Goal: Contribute content: Add original content to the website for others to see

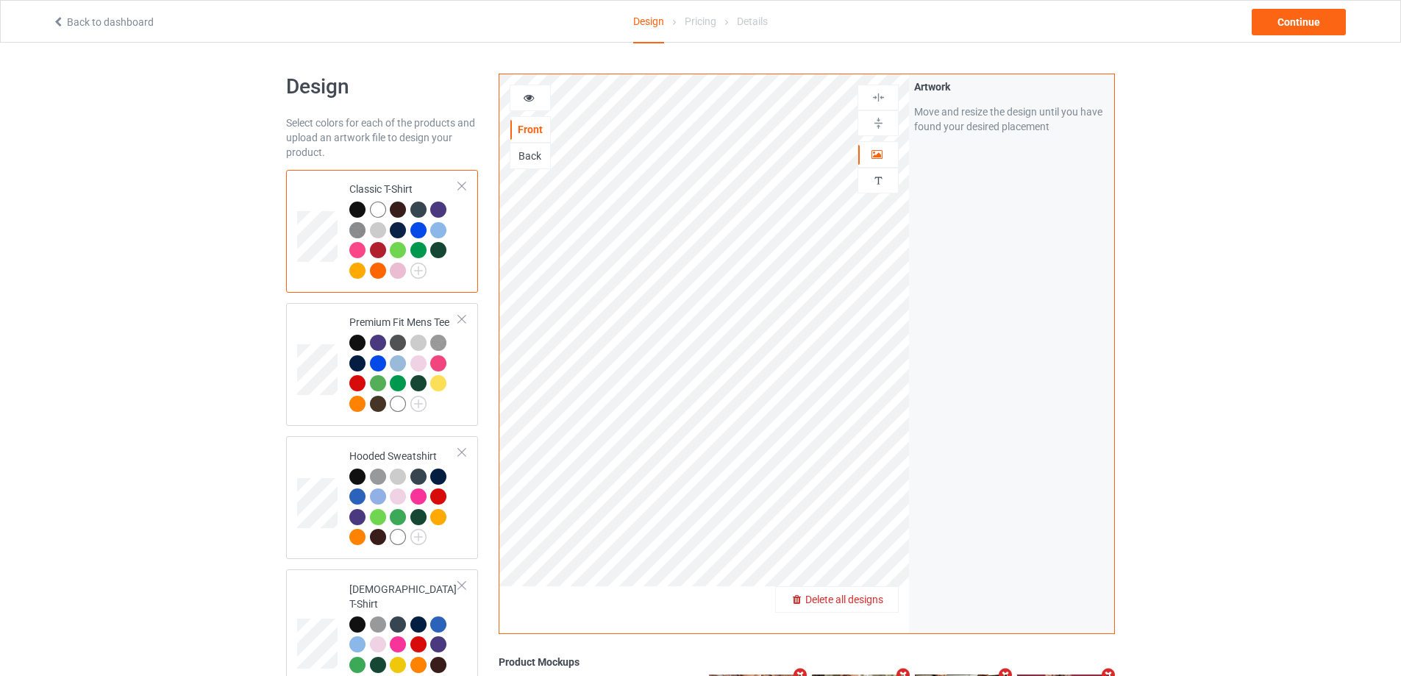
click at [887, 600] on div "Delete all designs" at bounding box center [837, 599] width 122 height 15
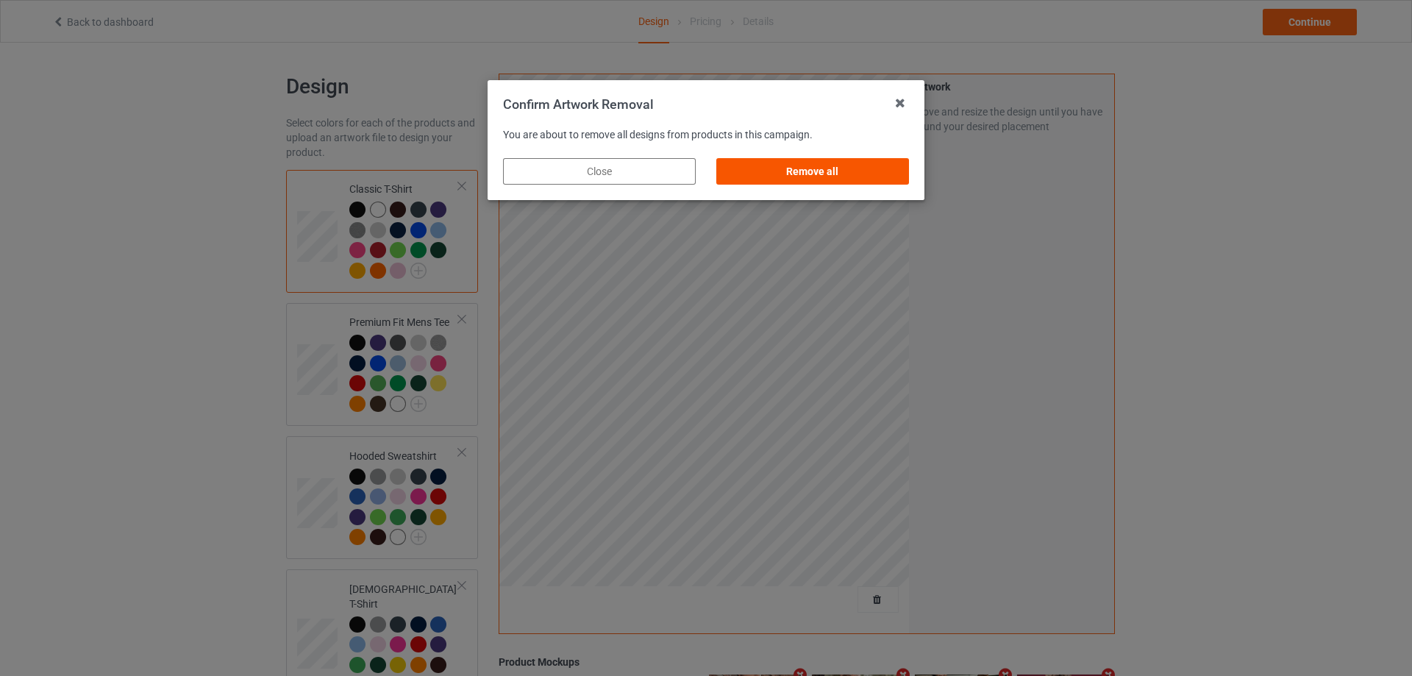
click at [880, 184] on div "Remove all" at bounding box center [812, 171] width 193 height 26
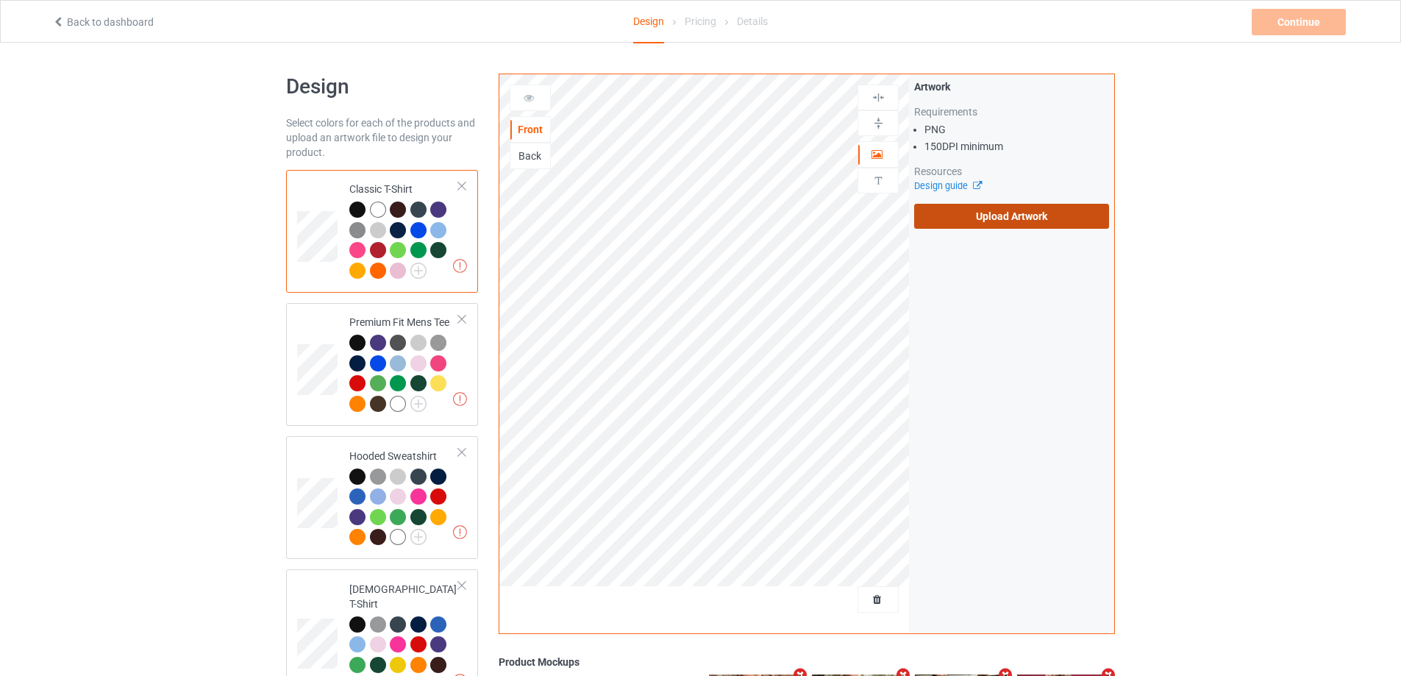
click at [987, 213] on label "Upload Artwork" at bounding box center [1011, 216] width 195 height 25
click at [0, 0] on input "Upload Artwork" at bounding box center [0, 0] width 0 height 0
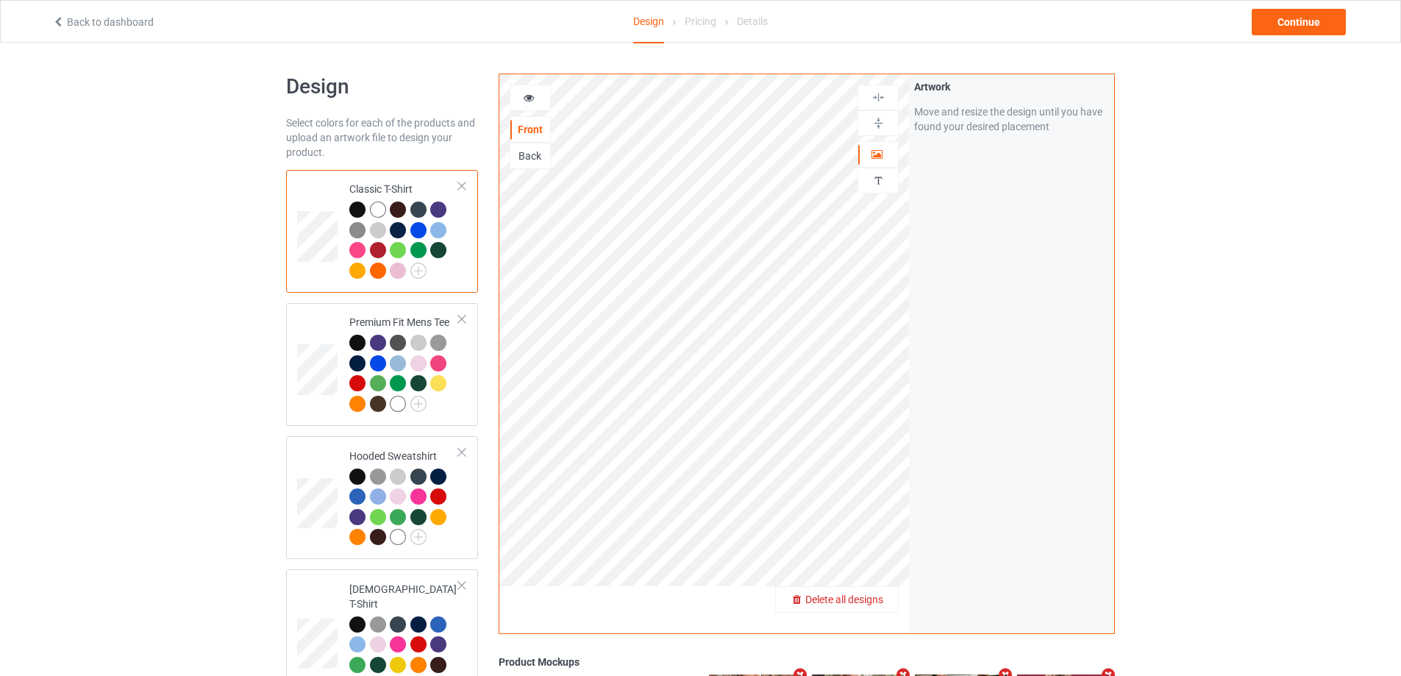
click at [866, 601] on span "Delete all designs" at bounding box center [844, 600] width 78 height 12
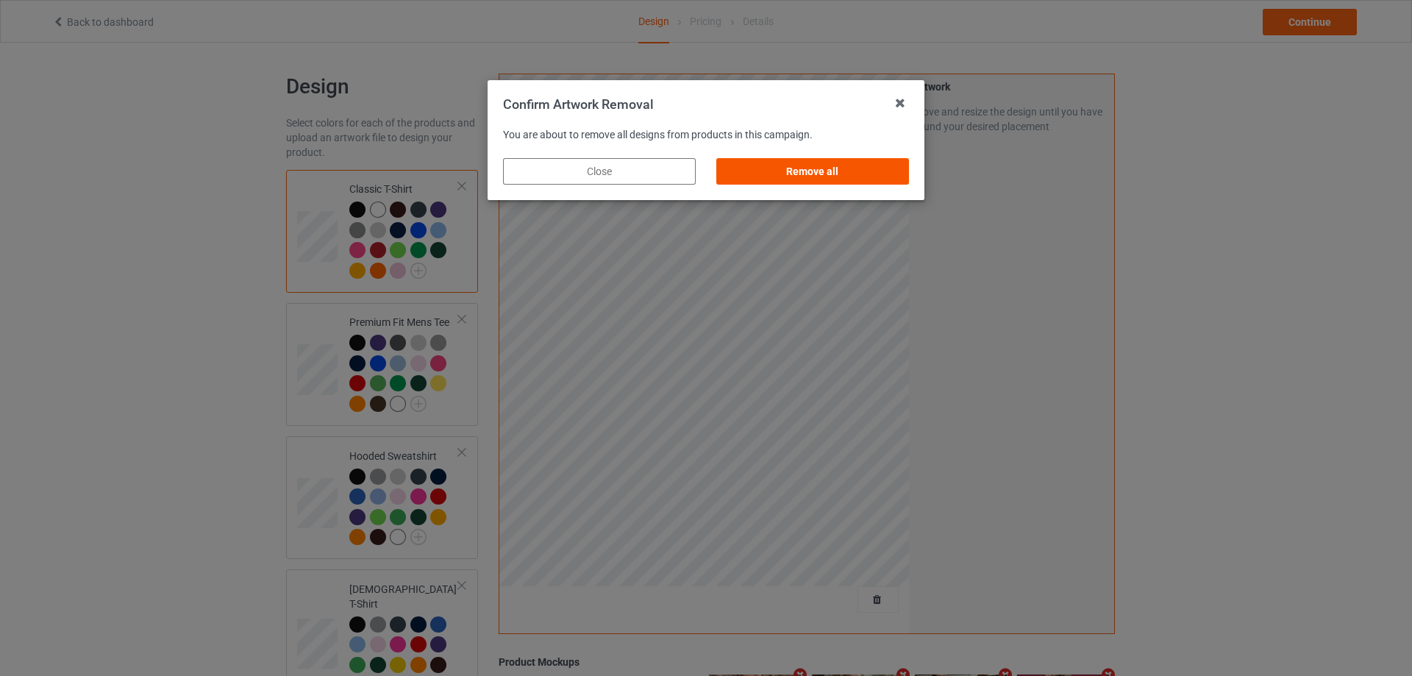
click at [852, 164] on div "Remove all" at bounding box center [812, 171] width 193 height 26
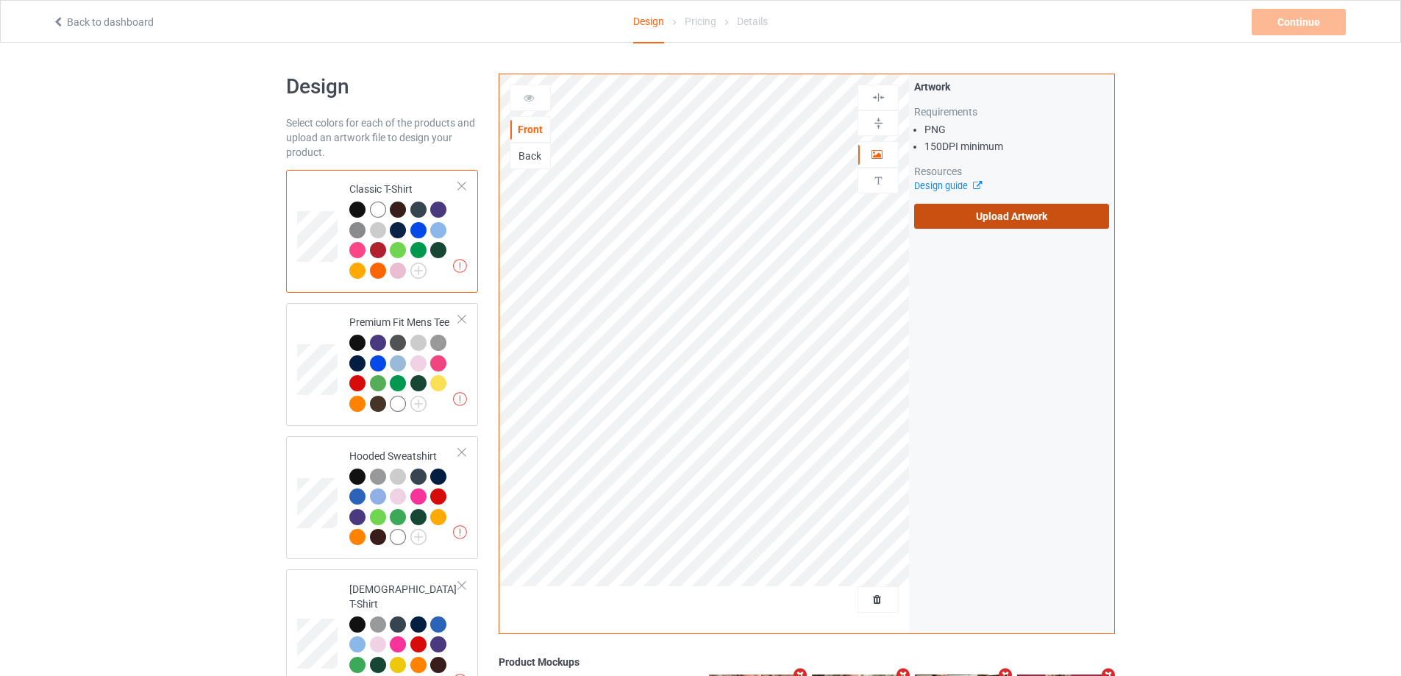
click at [1003, 213] on label "Upload Artwork" at bounding box center [1011, 216] width 195 height 25
click at [0, 0] on input "Upload Artwork" at bounding box center [0, 0] width 0 height 0
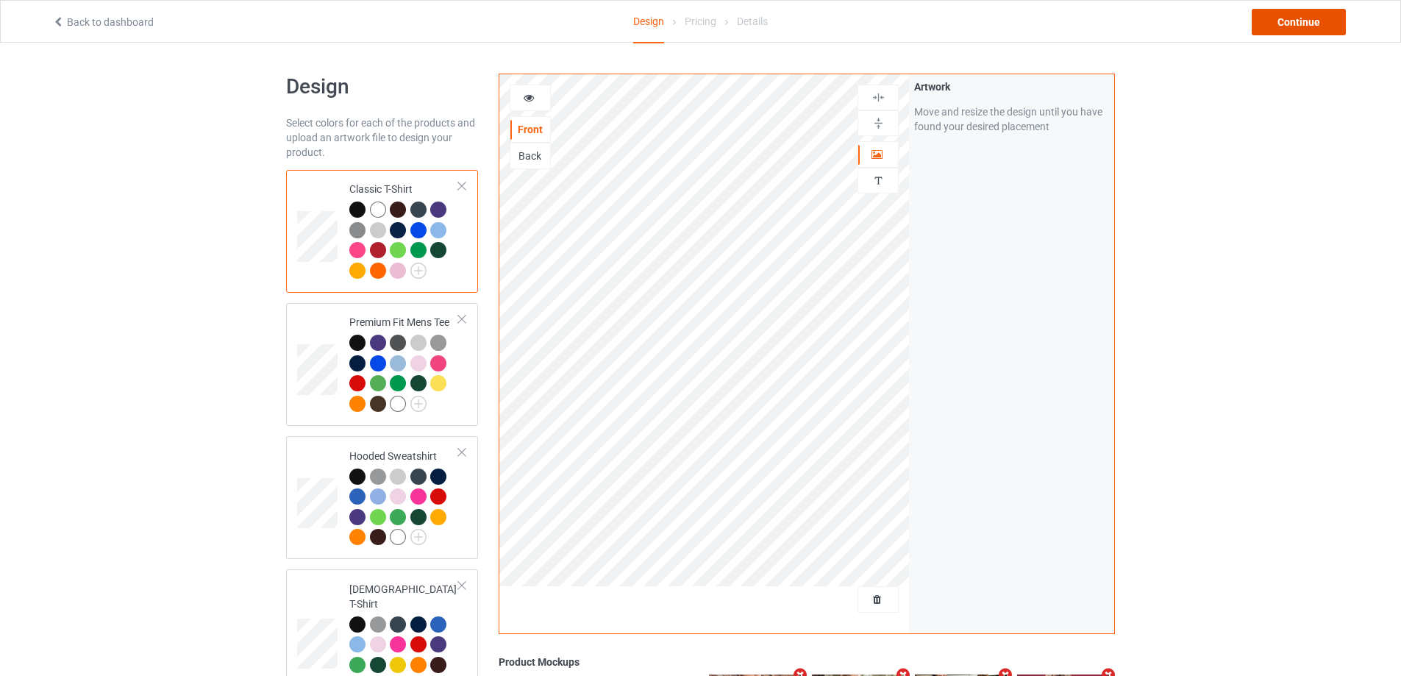
click at [1312, 21] on div "Continue" at bounding box center [1299, 22] width 94 height 26
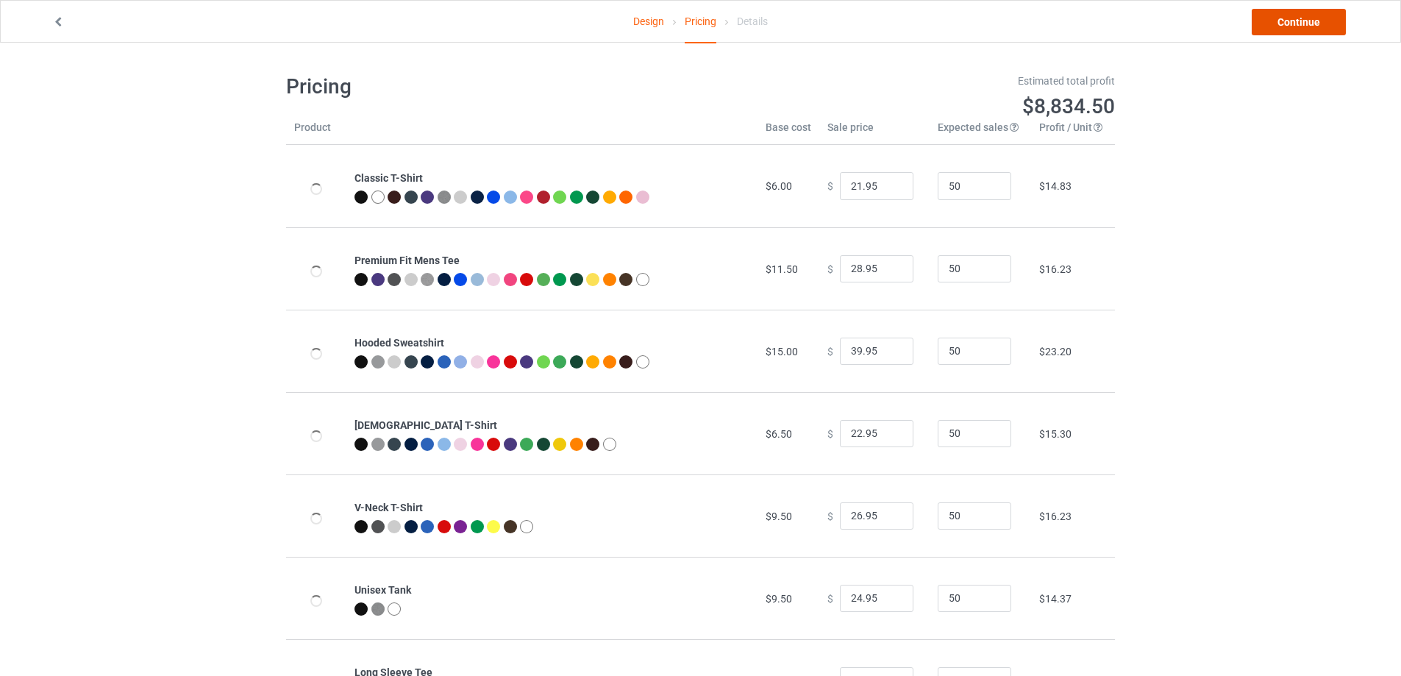
click at [1312, 21] on link "Continue" at bounding box center [1299, 22] width 94 height 26
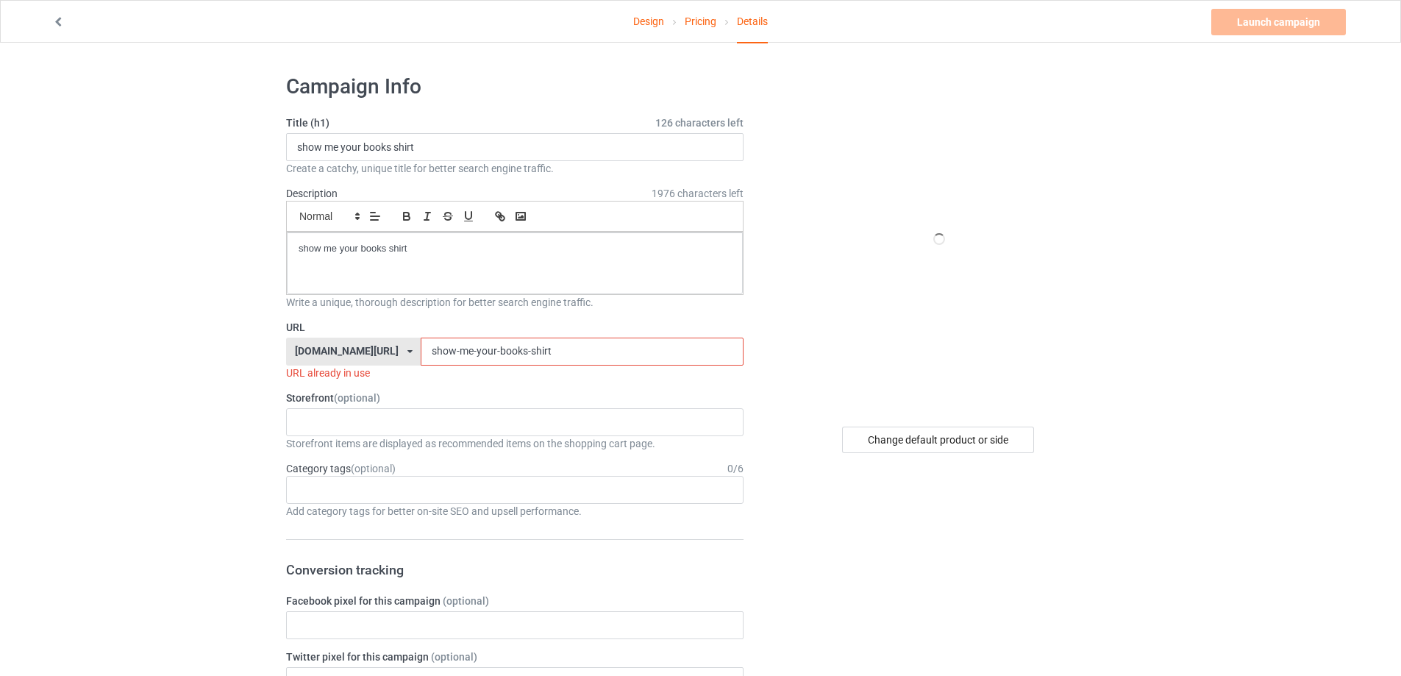
paste input "i-love-billys-sons-band"
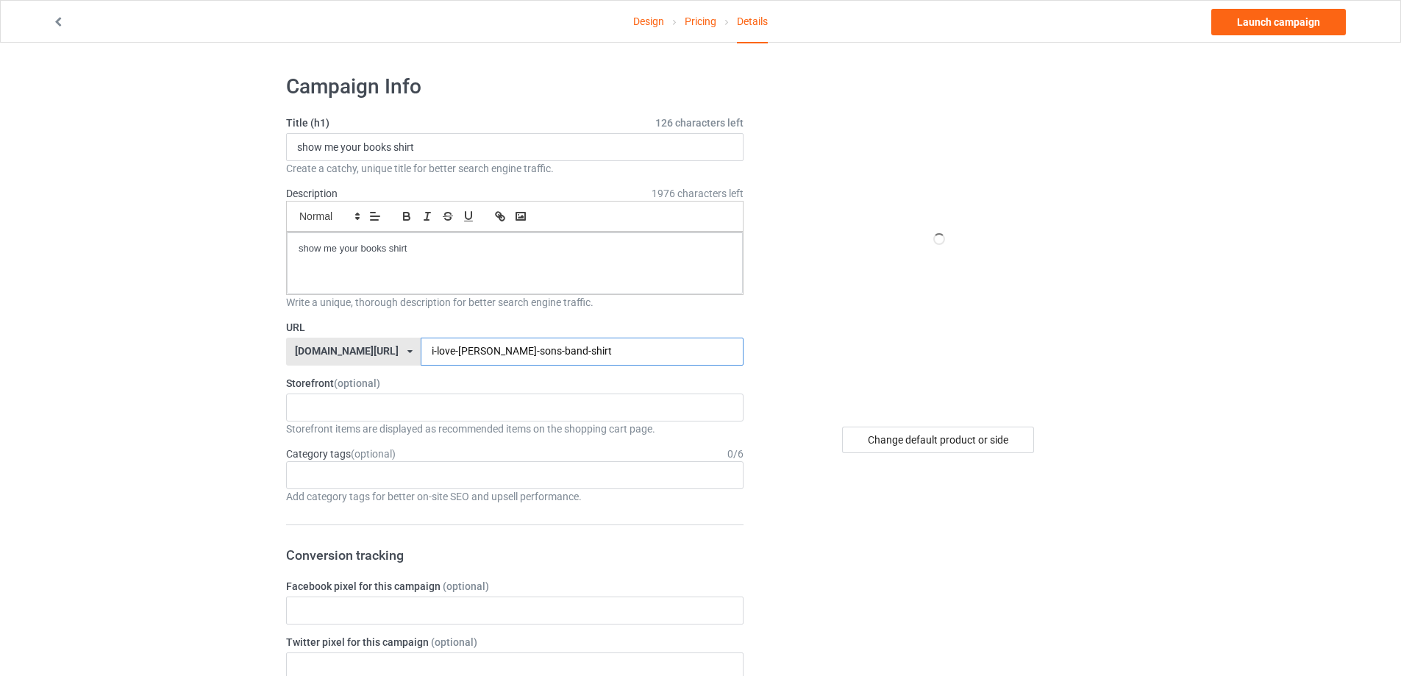
type input "i-love-[PERSON_NAME]-sons-band-shirt"
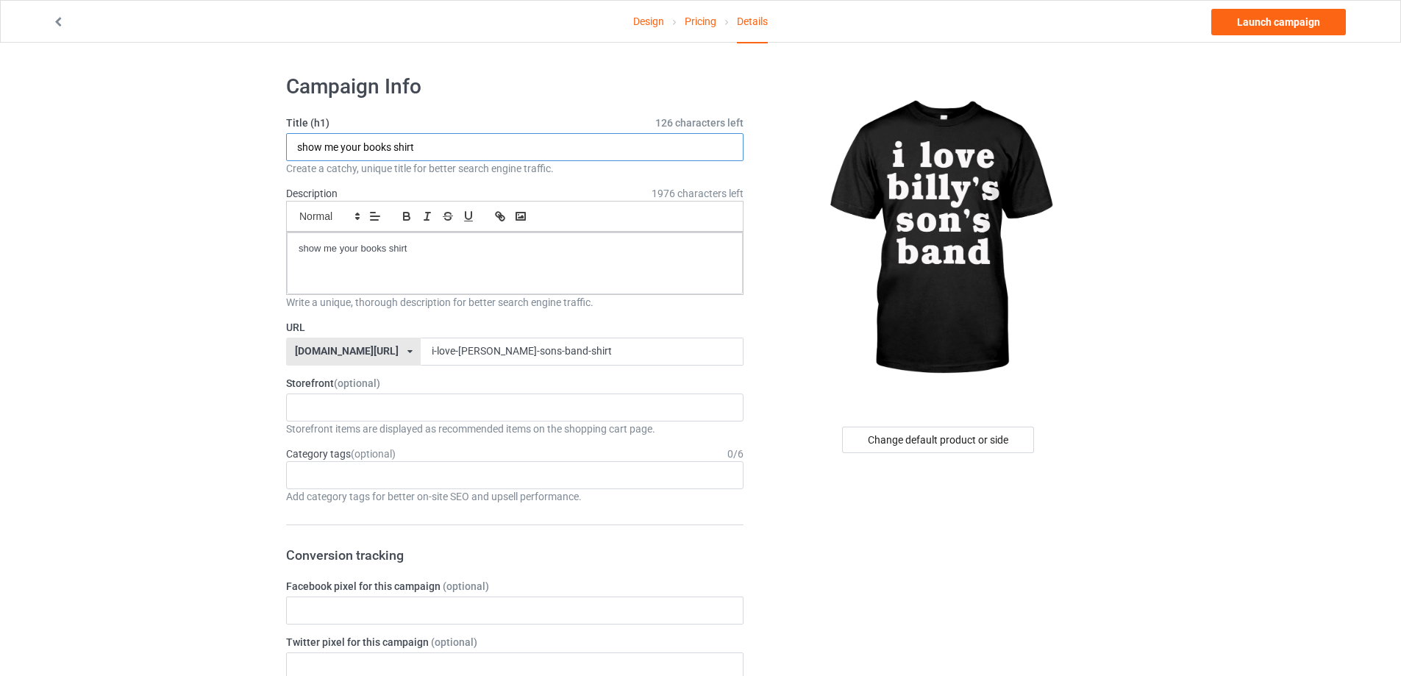
drag, startPoint x: 455, startPoint y: 138, endPoint x: 233, endPoint y: 148, distance: 221.6
paste input "i love billy's son's band"
type input "i love [PERSON_NAME]'s son's band shirt"
drag, startPoint x: 470, startPoint y: 279, endPoint x: 164, endPoint y: 276, distance: 306.0
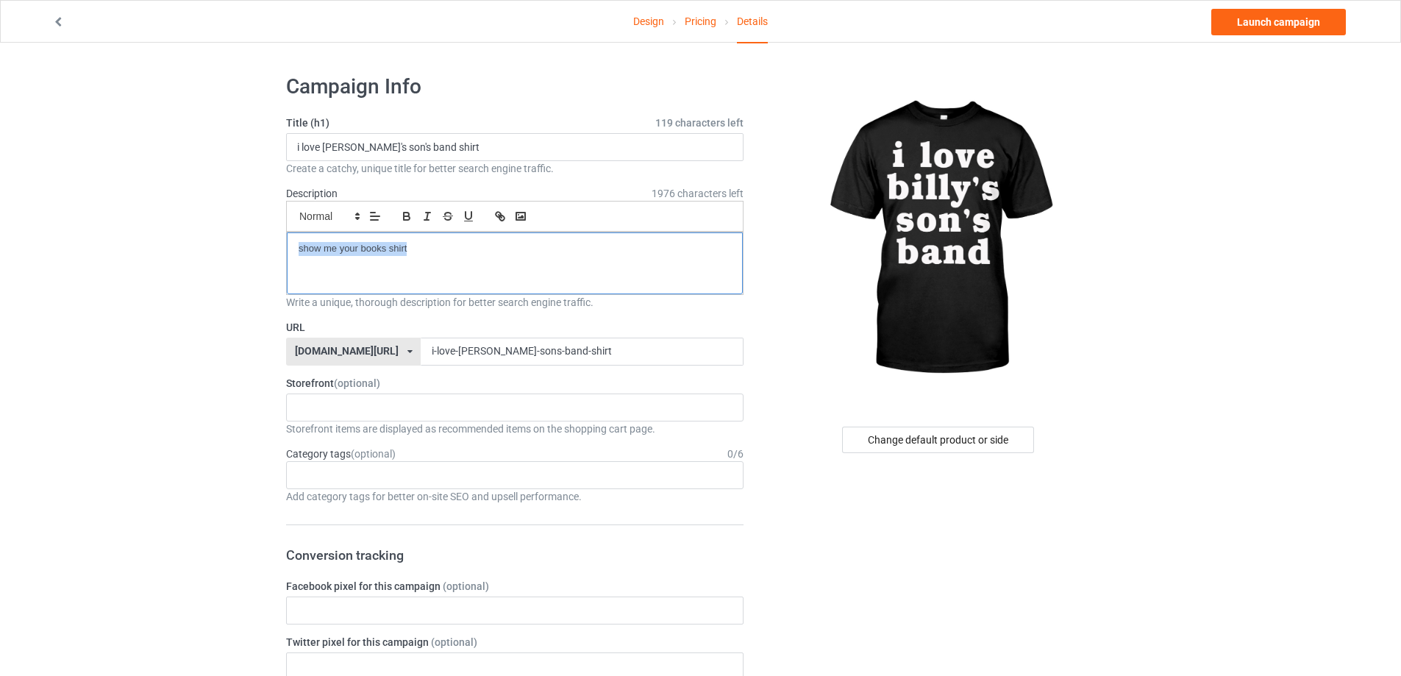
click at [1291, 20] on link "Launch campaign" at bounding box center [1278, 22] width 135 height 26
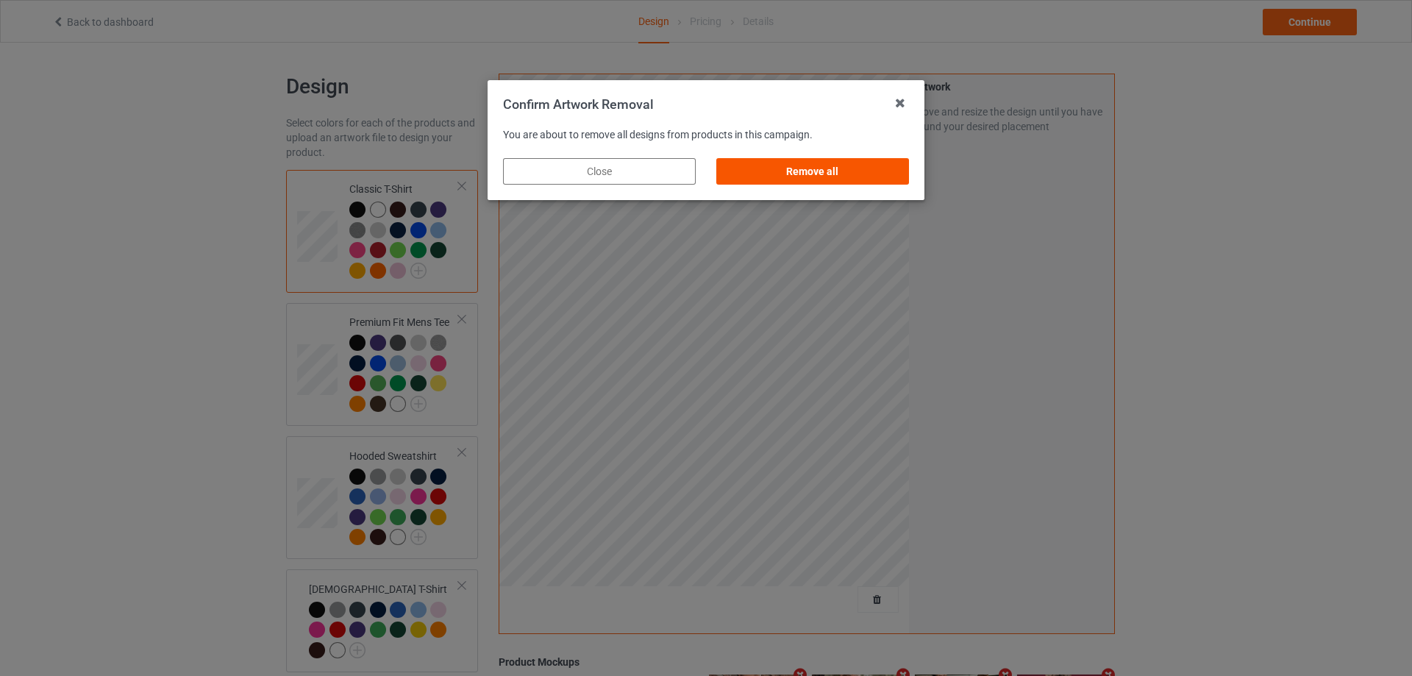
click at [898, 172] on div "Remove all" at bounding box center [812, 171] width 193 height 26
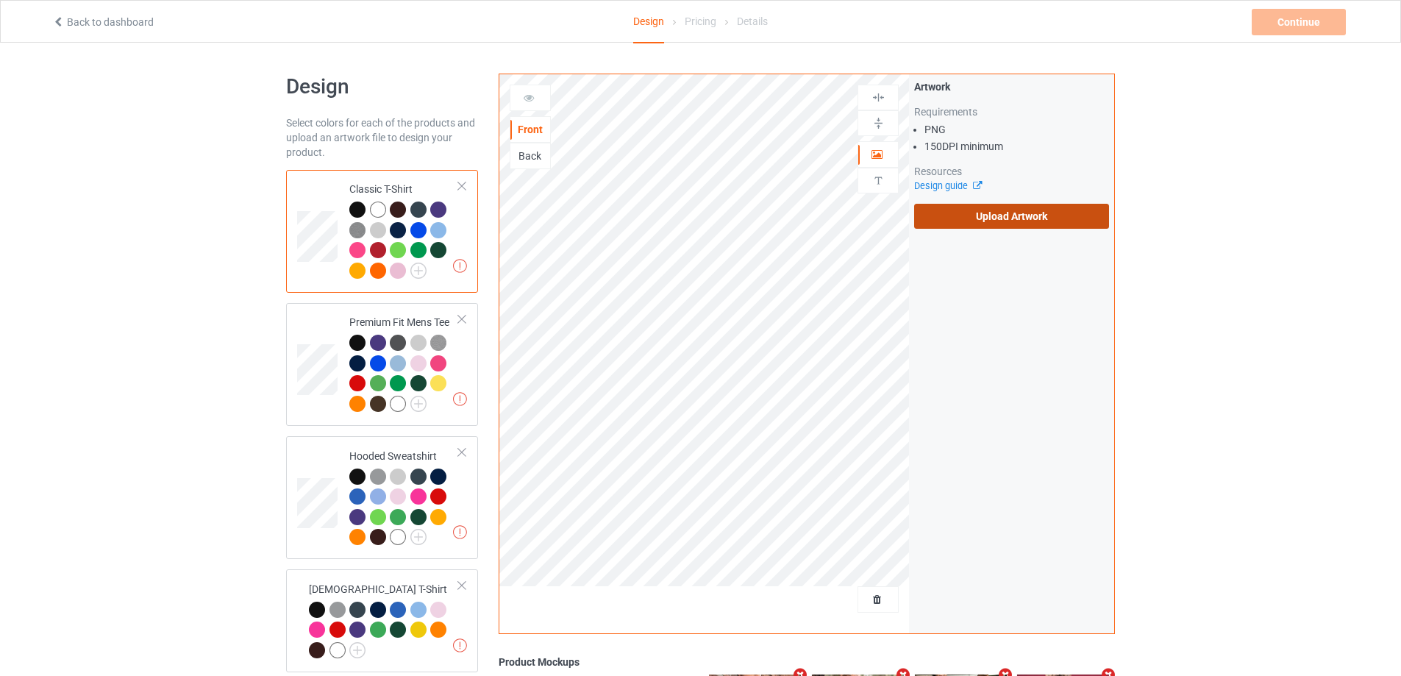
click at [1058, 216] on label "Upload Artwork" at bounding box center [1011, 216] width 195 height 25
click at [0, 0] on input "Upload Artwork" at bounding box center [0, 0] width 0 height 0
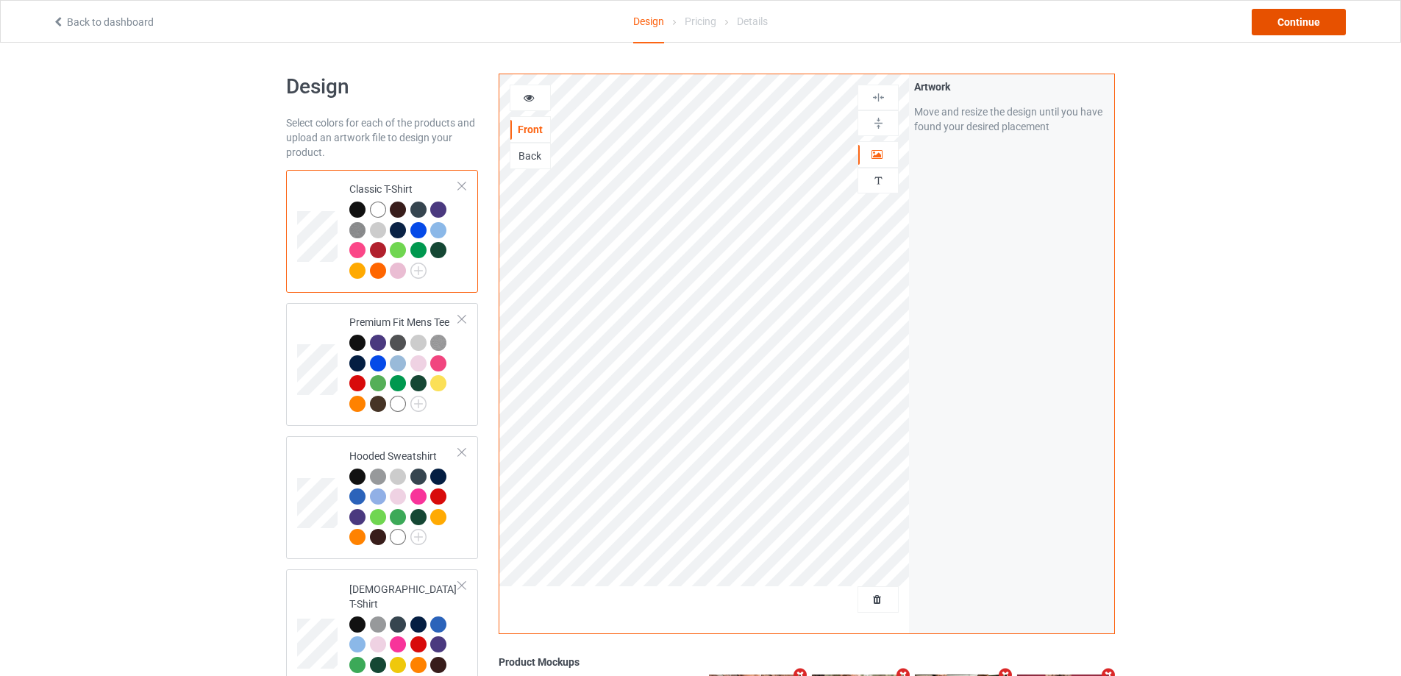
click at [1311, 22] on div "Continue" at bounding box center [1299, 22] width 94 height 26
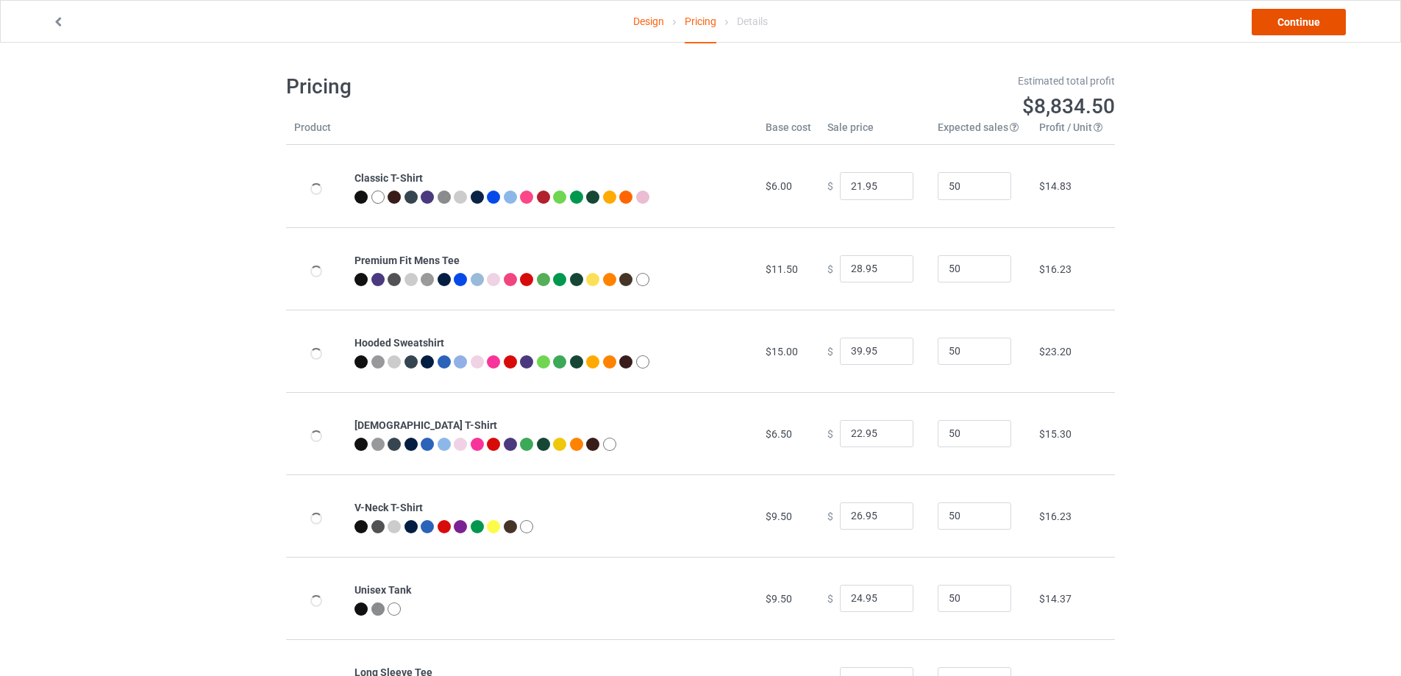
click at [1315, 20] on link "Continue" at bounding box center [1299, 22] width 94 height 26
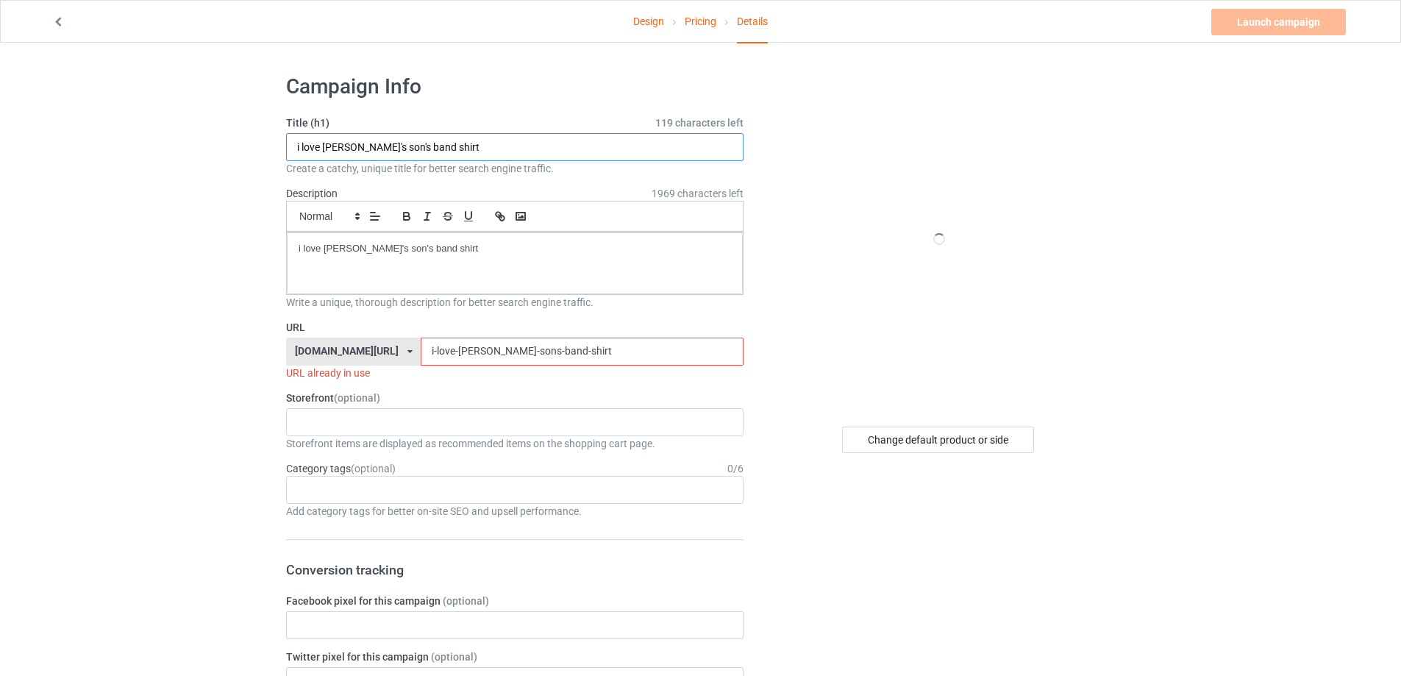
drag, startPoint x: 220, startPoint y: 143, endPoint x: 228, endPoint y: 187, distance: 44.1
paste input "Chicago MCR Event S"
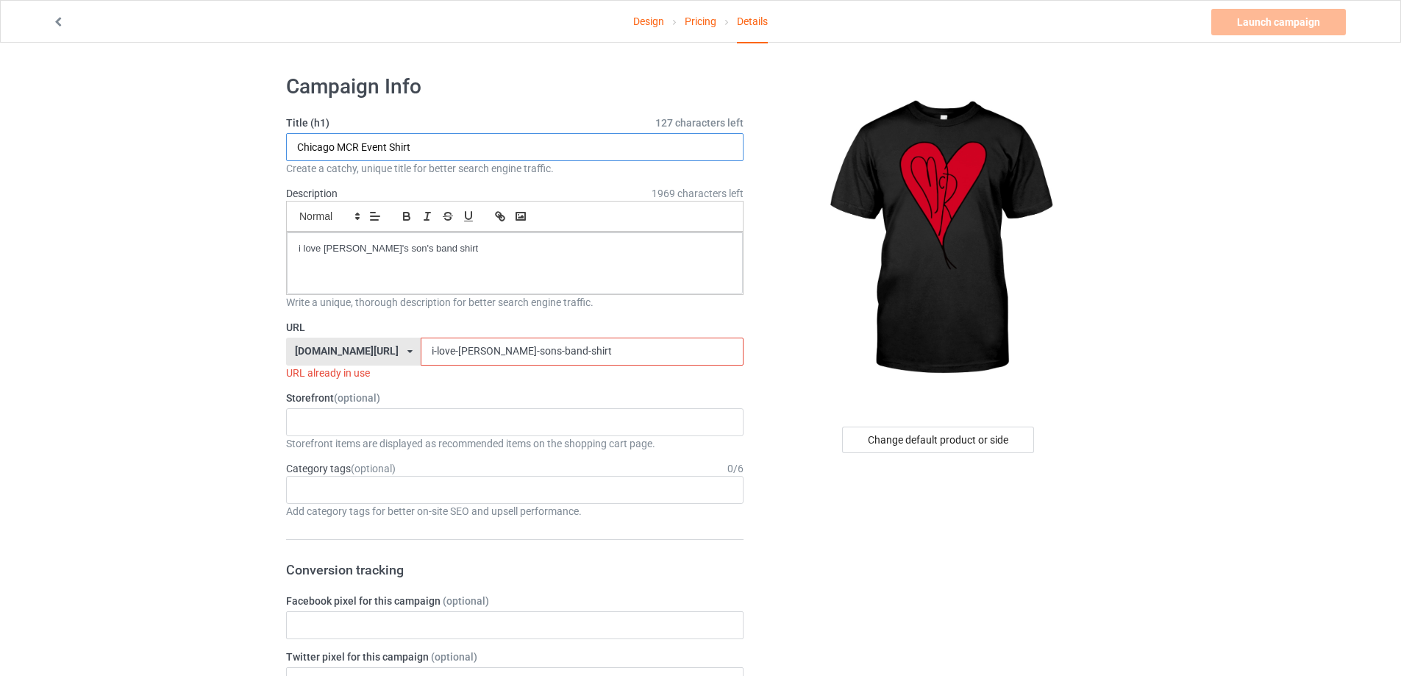
type input "Chicago MCR Event Shirt"
drag, startPoint x: 76, startPoint y: 246, endPoint x: 254, endPoint y: 341, distance: 201.1
drag, startPoint x: 552, startPoint y: 339, endPoint x: 320, endPoint y: 335, distance: 232.5
click at [316, 338] on div "[DOMAIN_NAME][URL] [DOMAIN_NAME][URL] [DOMAIN_NAME][URL] 5cd2f964b197f721e1cad2…" at bounding box center [515, 352] width 458 height 28
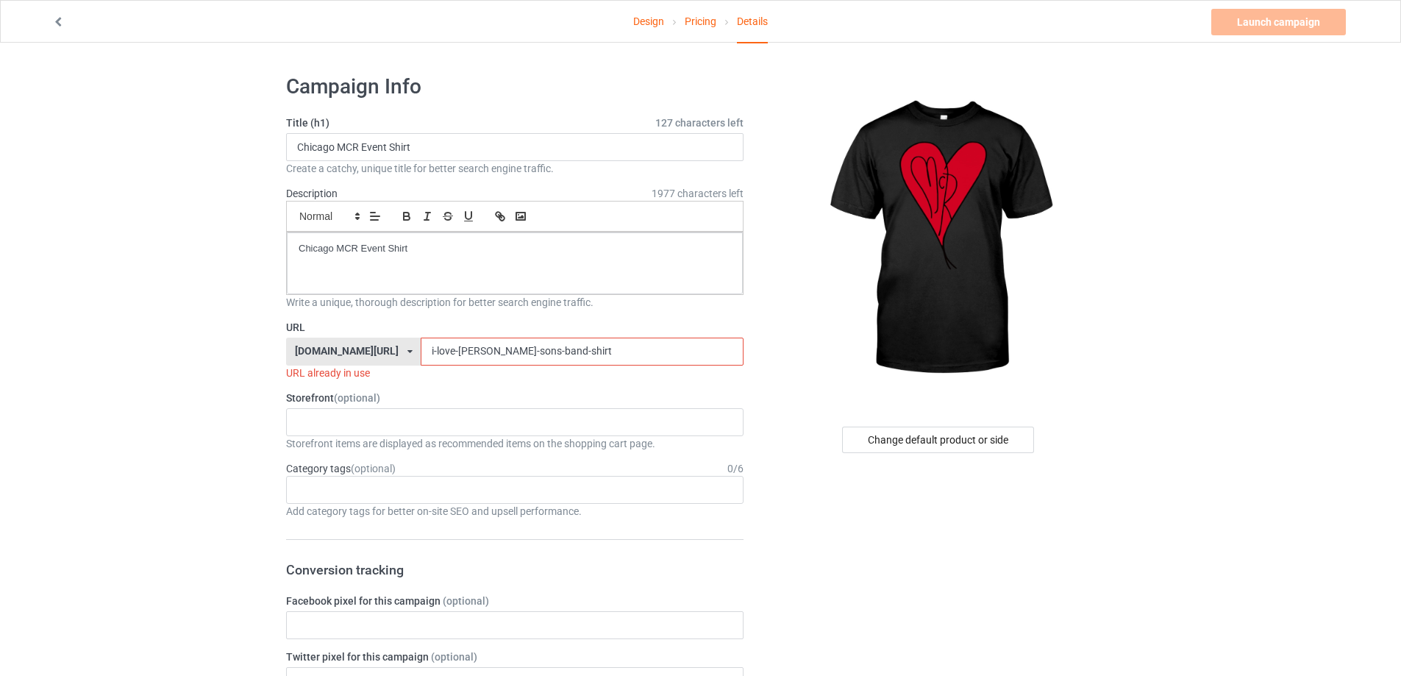
paste input "chicago-mcr-event"
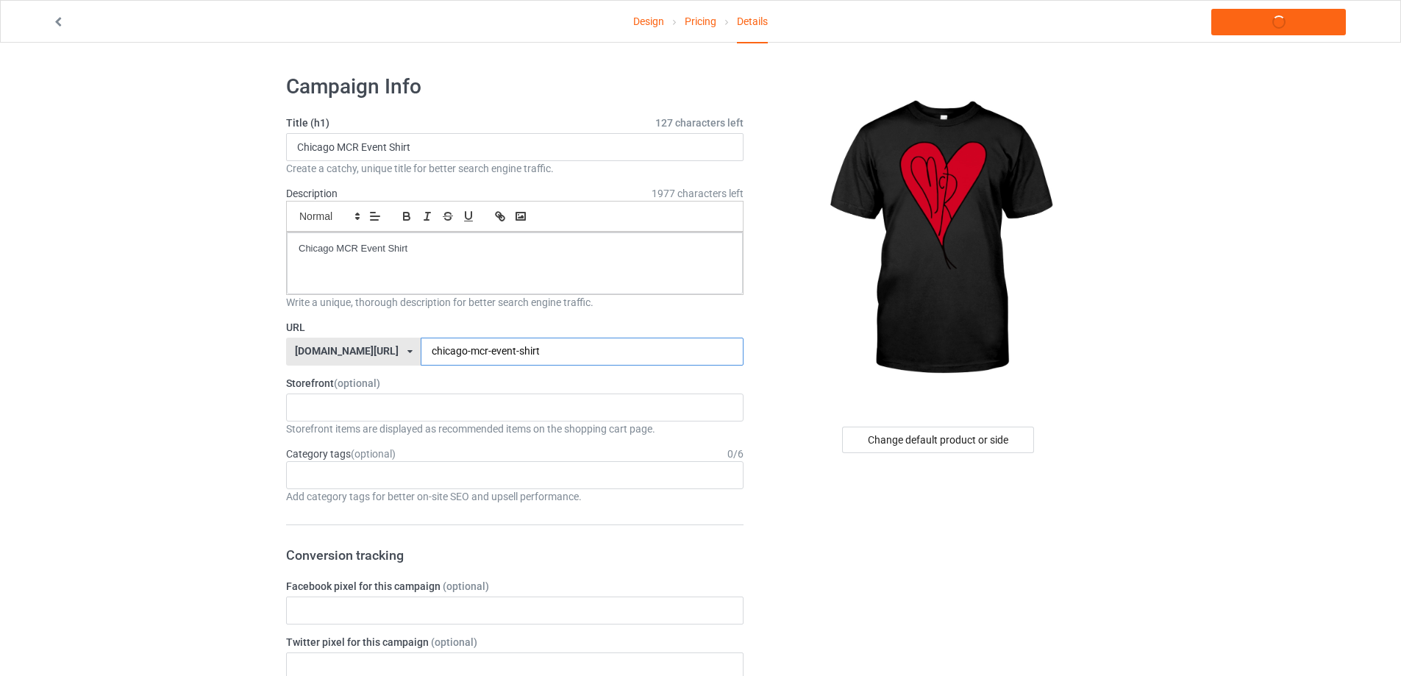
type input "chicago-mcr-event-shirt"
copy p "Chicago MCR Event Shirt"
click at [1296, 15] on link "Launch campaign" at bounding box center [1278, 22] width 135 height 26
